Goal: Book appointment/travel/reservation

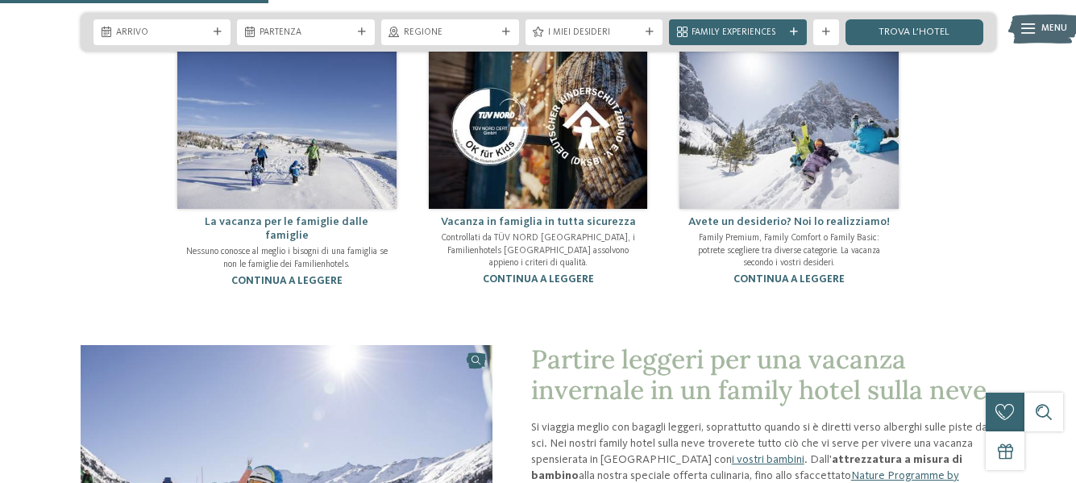
scroll to position [886, 0]
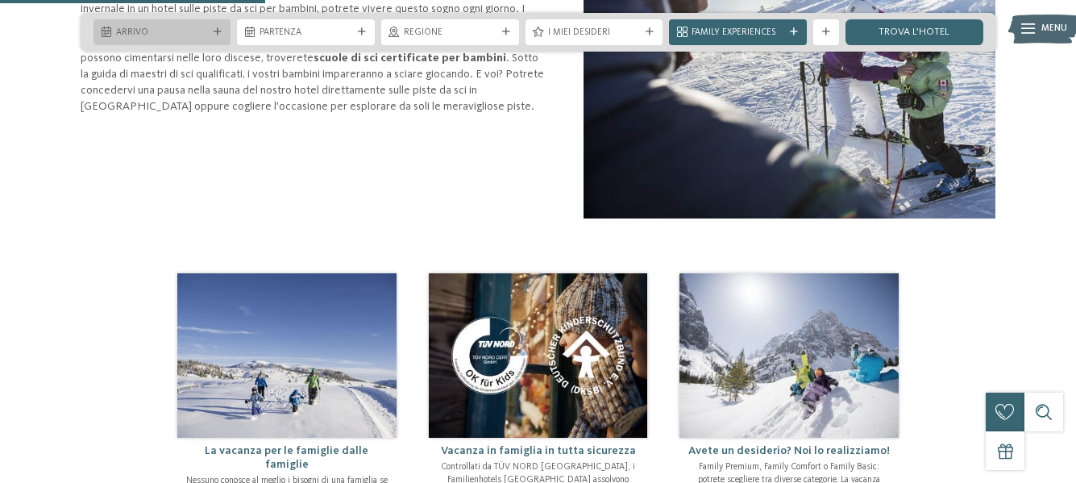
click at [208, 31] on span "Arrivo" at bounding box center [162, 33] width 93 height 13
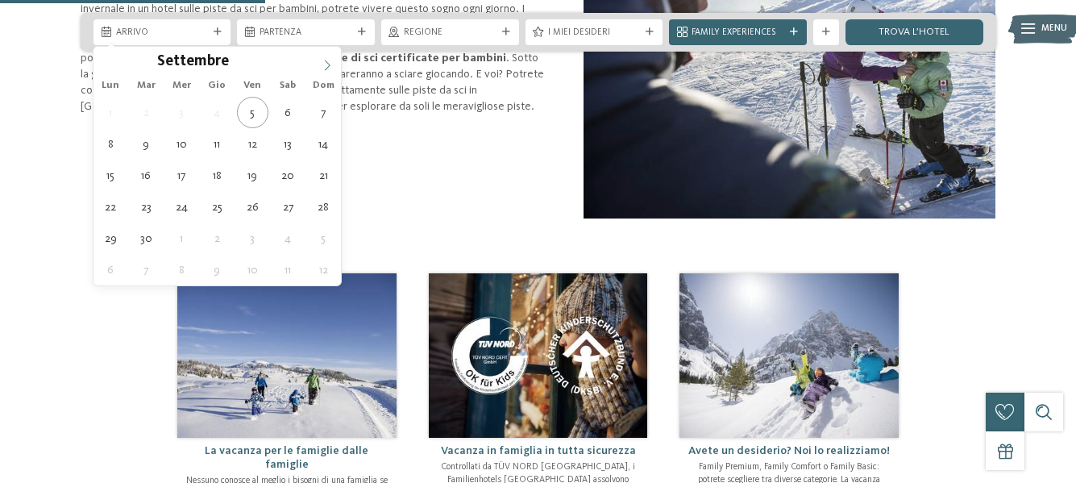
click at [321, 60] on span at bounding box center [326, 60] width 27 height 27
type input "****"
click at [321, 60] on span at bounding box center [326, 60] width 27 height 27
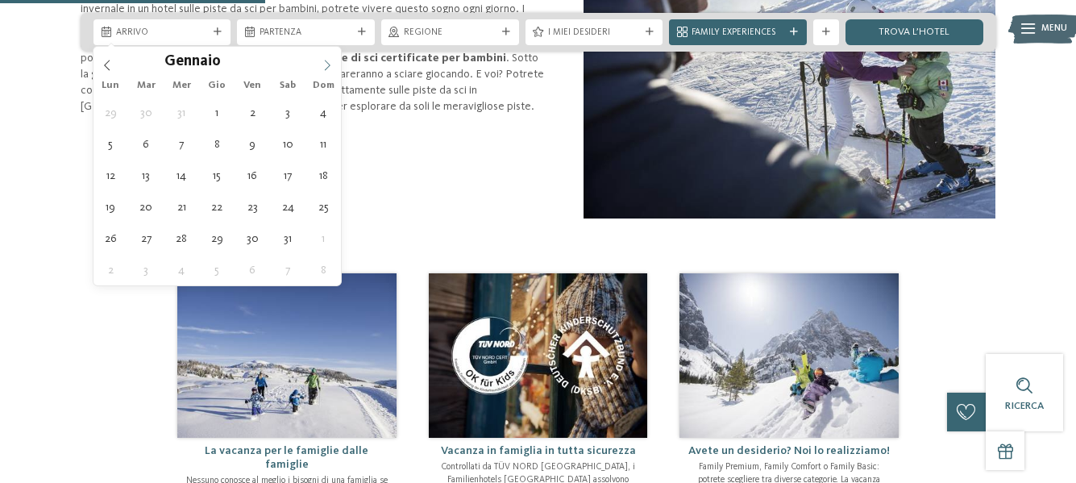
click at [321, 60] on span at bounding box center [326, 60] width 27 height 27
type div "[DATE]"
type input "****"
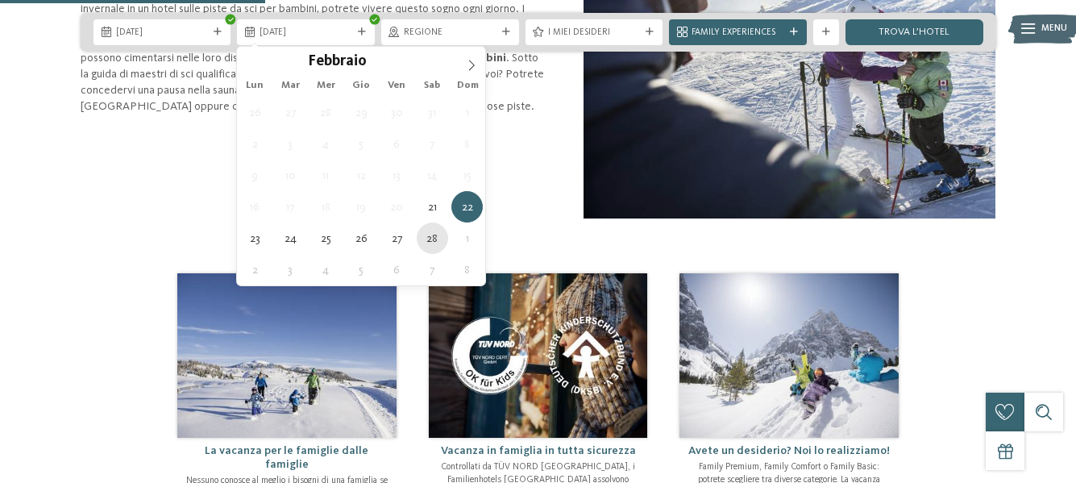
type div "[DATE]"
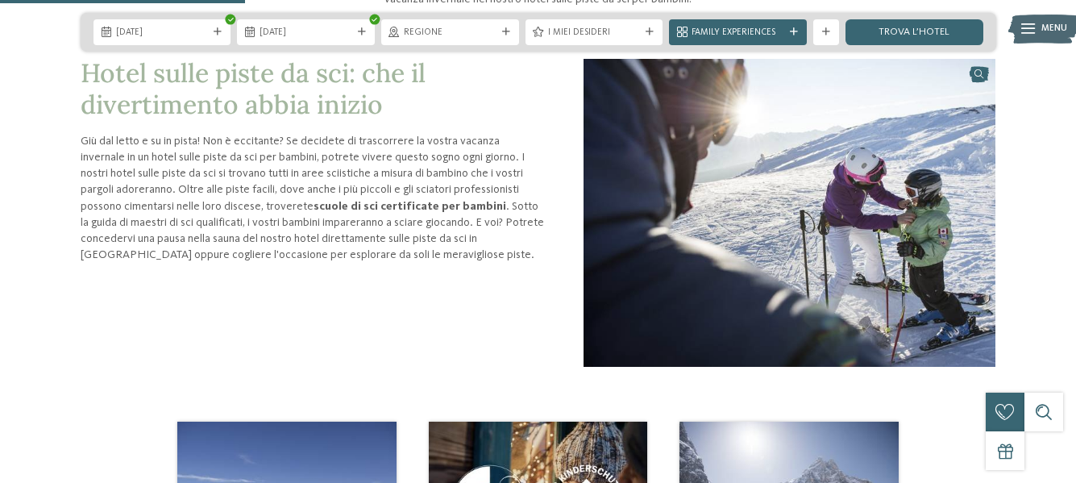
scroll to position [725, 0]
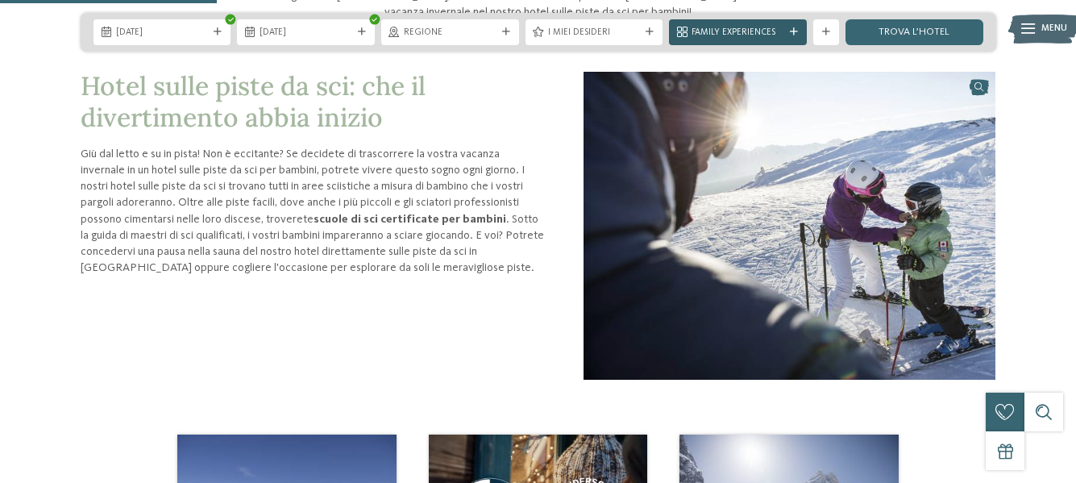
click at [749, 32] on span "Family Experiences" at bounding box center [737, 33] width 93 height 13
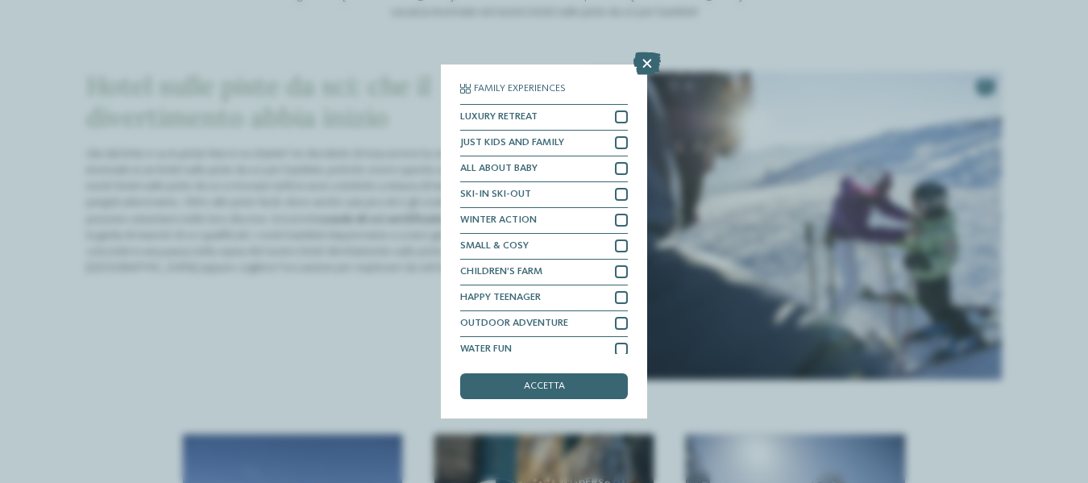
click at [871, 1] on div "Family Experiences LUXURY RETREAT JUST KIDS AND FAMILY" at bounding box center [544, 241] width 1088 height 483
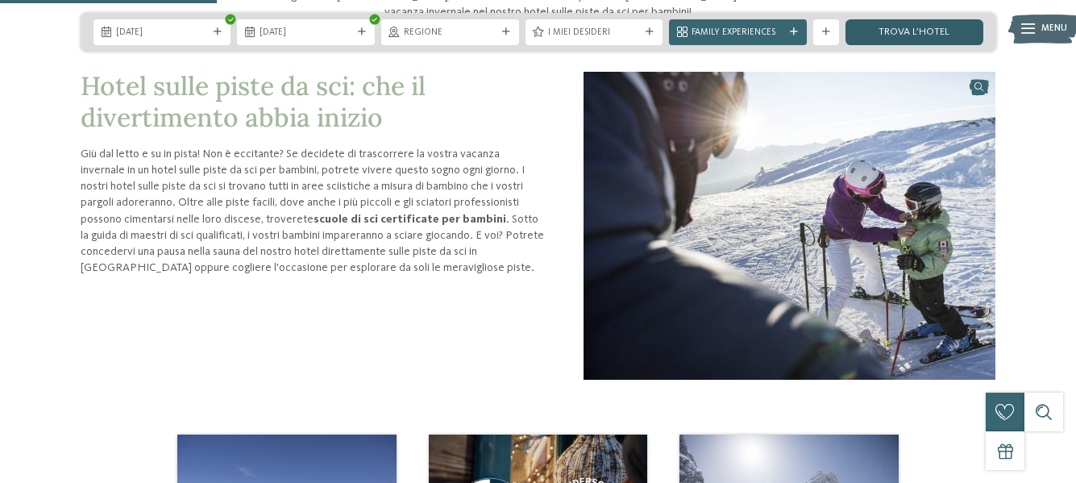
click at [905, 29] on link "trova l’hotel" at bounding box center [914, 32] width 138 height 26
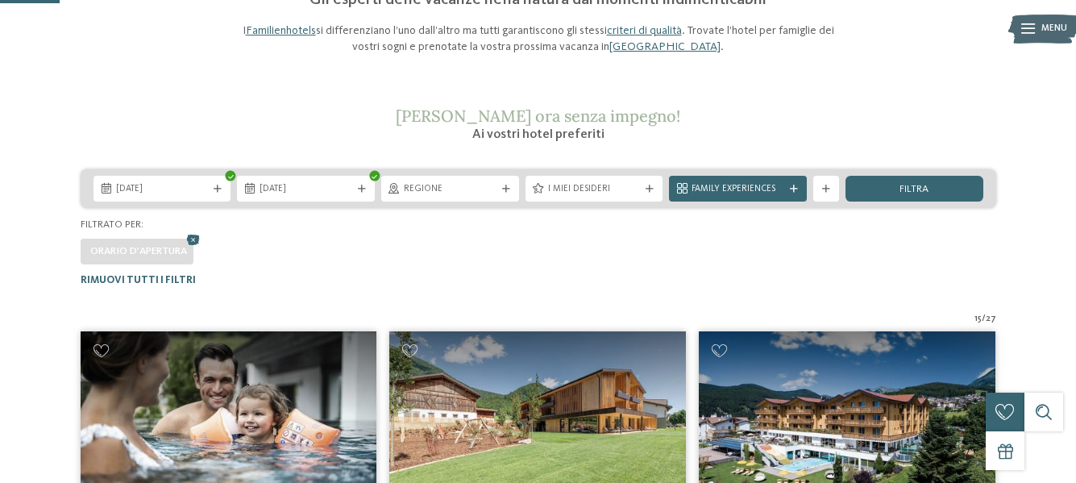
scroll to position [156, 0]
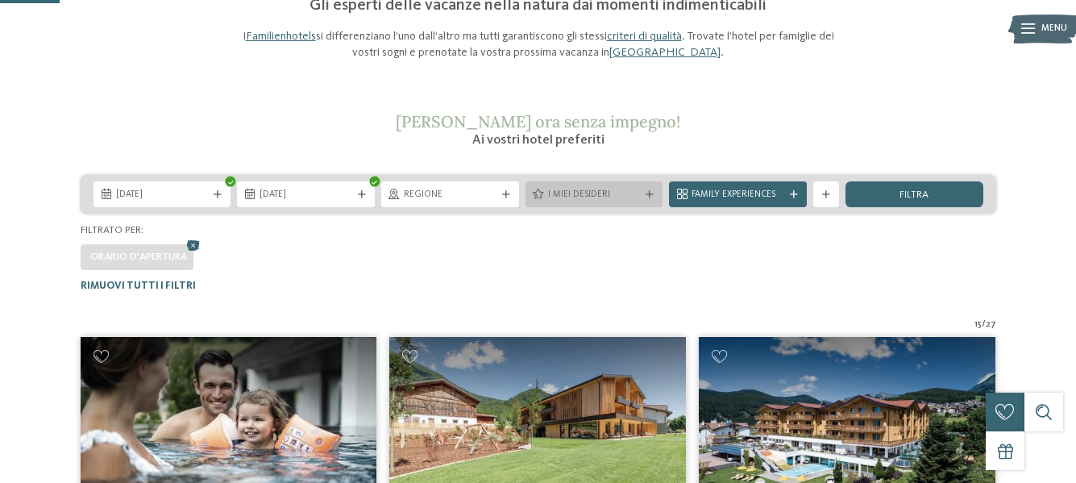
click at [546, 190] on div "I miei desideri" at bounding box center [594, 195] width 99 height 14
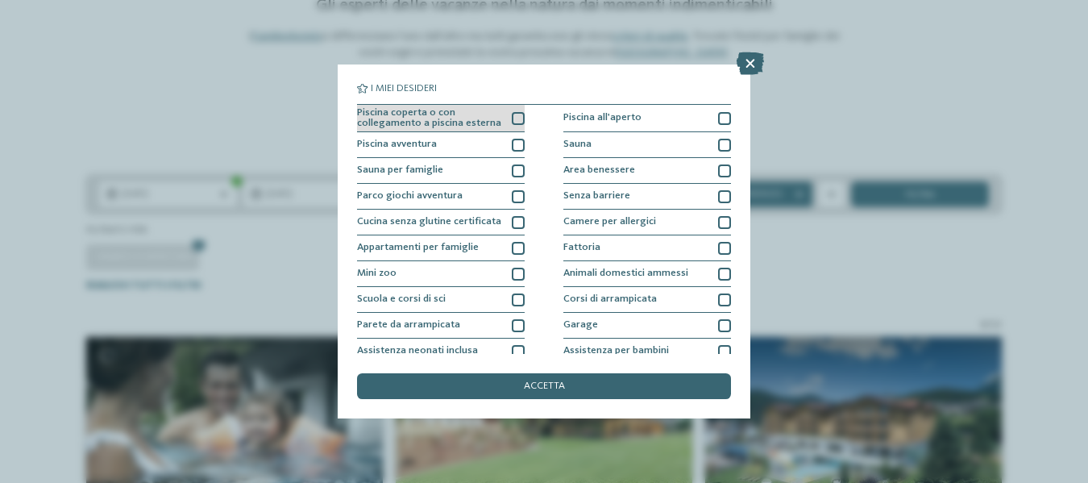
click at [512, 114] on div at bounding box center [518, 118] width 13 height 13
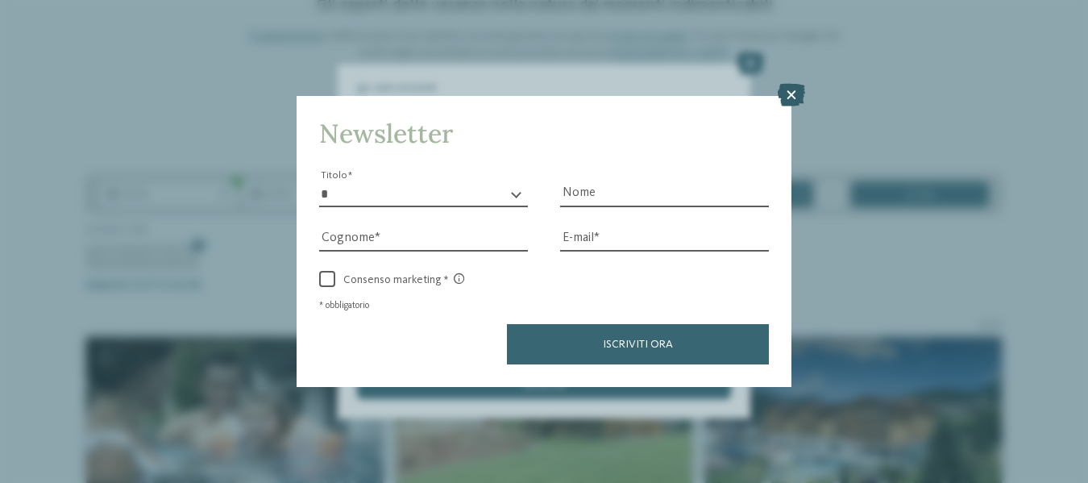
click at [796, 93] on icon at bounding box center [791, 95] width 27 height 23
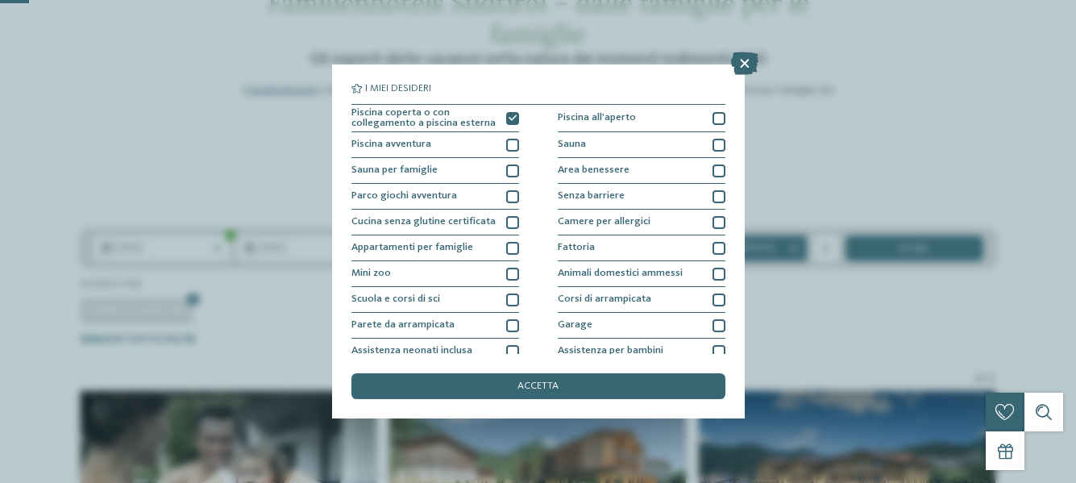
scroll to position [76, 0]
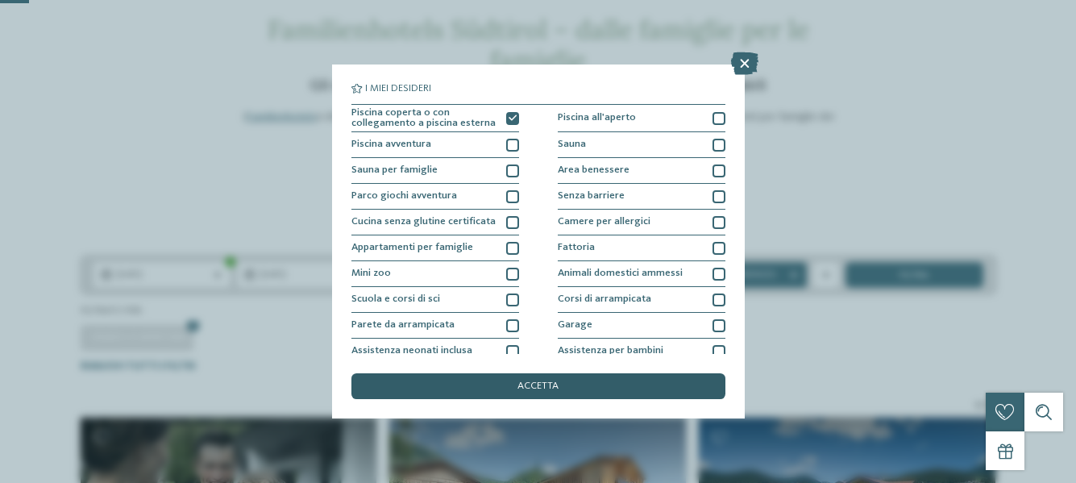
click at [517, 385] on span "accetta" at bounding box center [537, 386] width 41 height 10
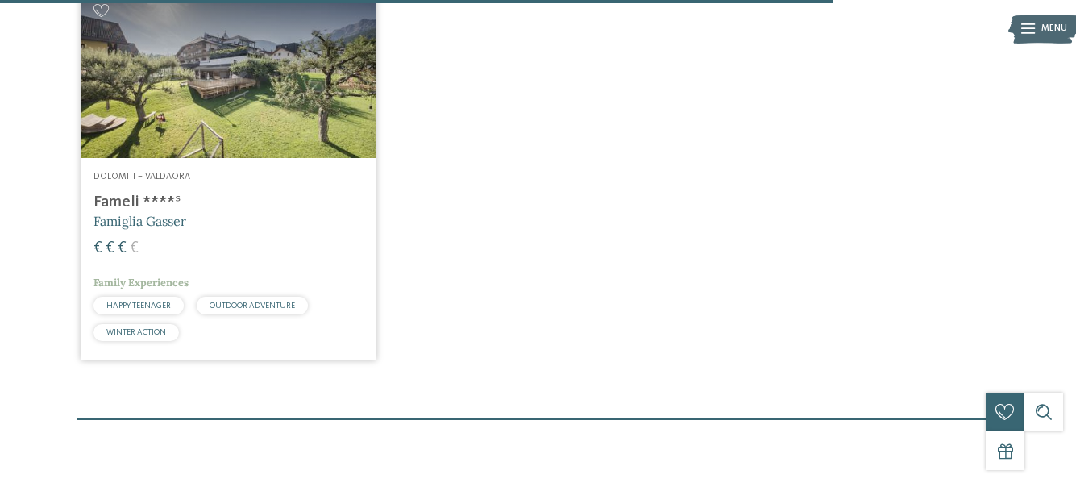
scroll to position [2171, 0]
